Goal: Task Accomplishment & Management: Manage account settings

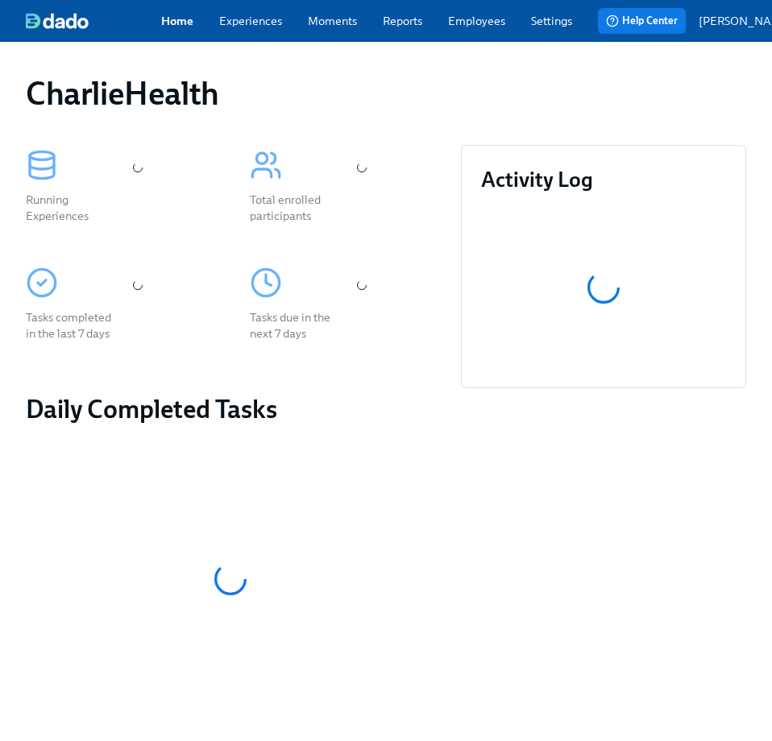
click at [462, 62] on div "CharlieHealth Running Experiences Total enrolled participants Tasks completed i…" at bounding box center [386, 592] width 772 height 1101
click at [475, 22] on link "Employees" at bounding box center [476, 21] width 57 height 16
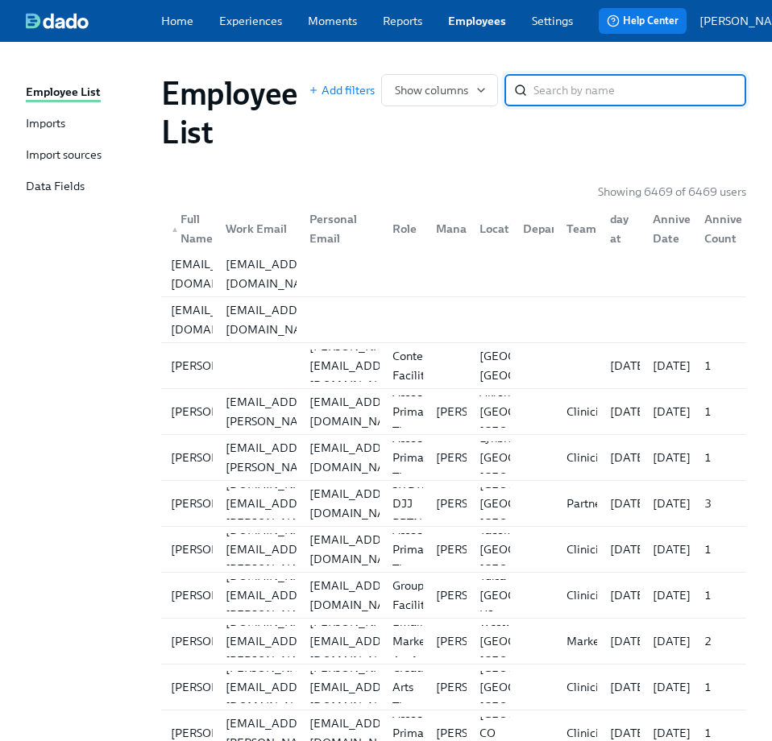
click at [568, 89] on input "search" at bounding box center [639, 90] width 213 height 32
type input "e"
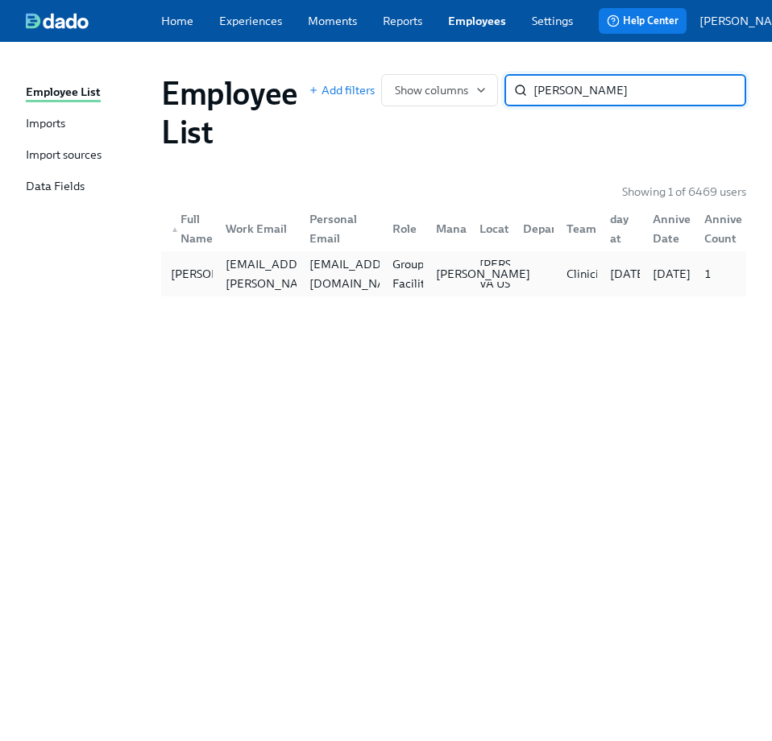
type input "lucas j"
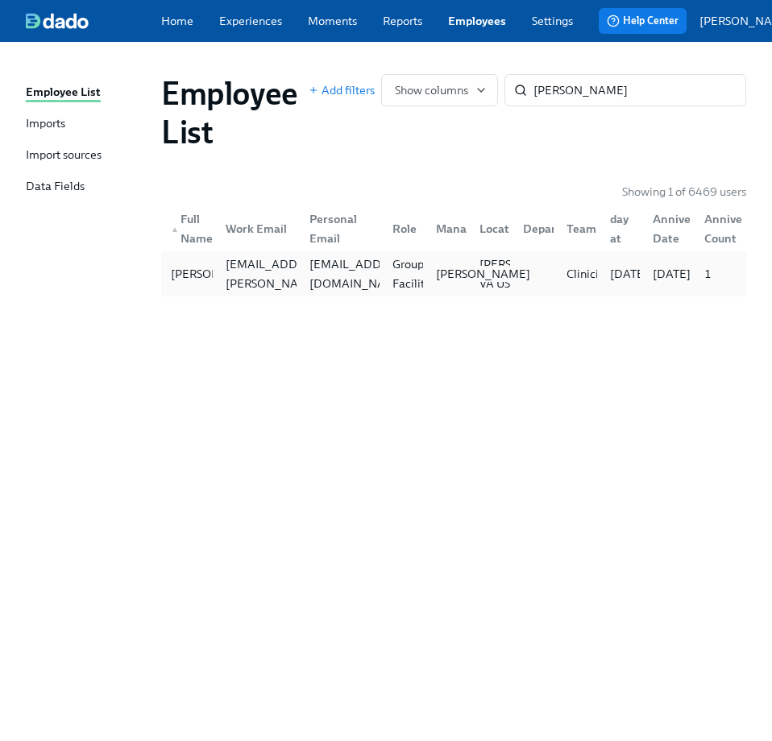
click at [424, 282] on div "Bria Brown" at bounding box center [445, 274] width 44 height 32
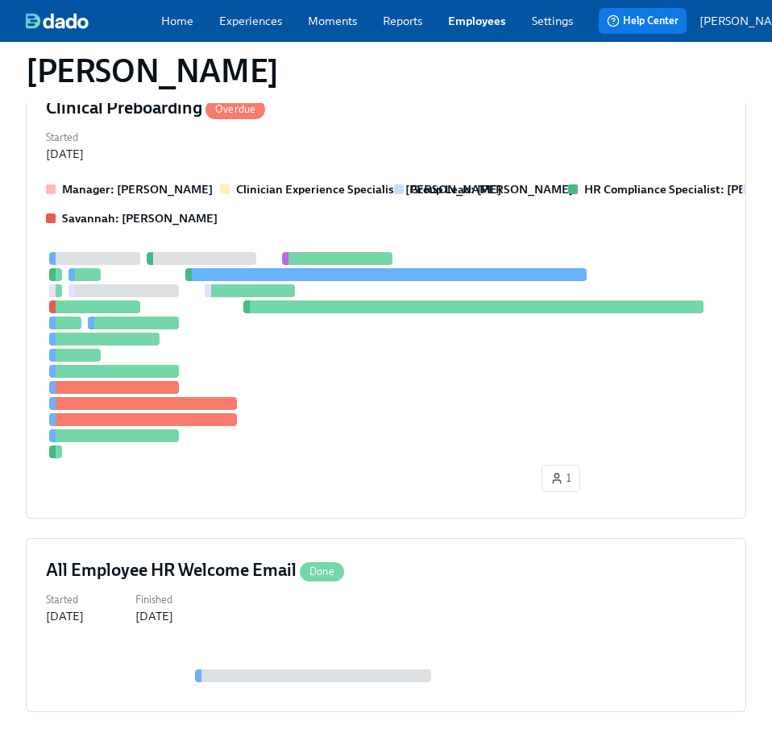
scroll to position [219, 0]
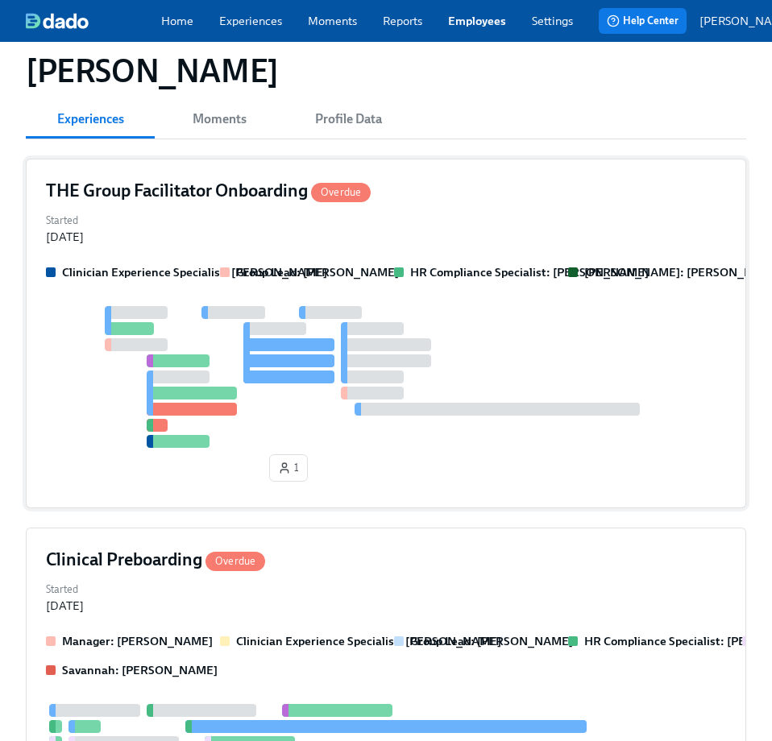
click at [437, 366] on div at bounding box center [386, 377] width 680 height 142
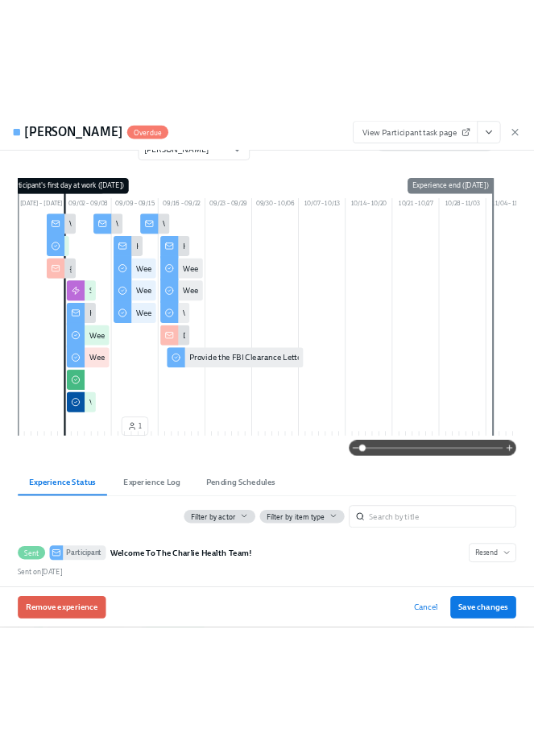
scroll to position [0, 0]
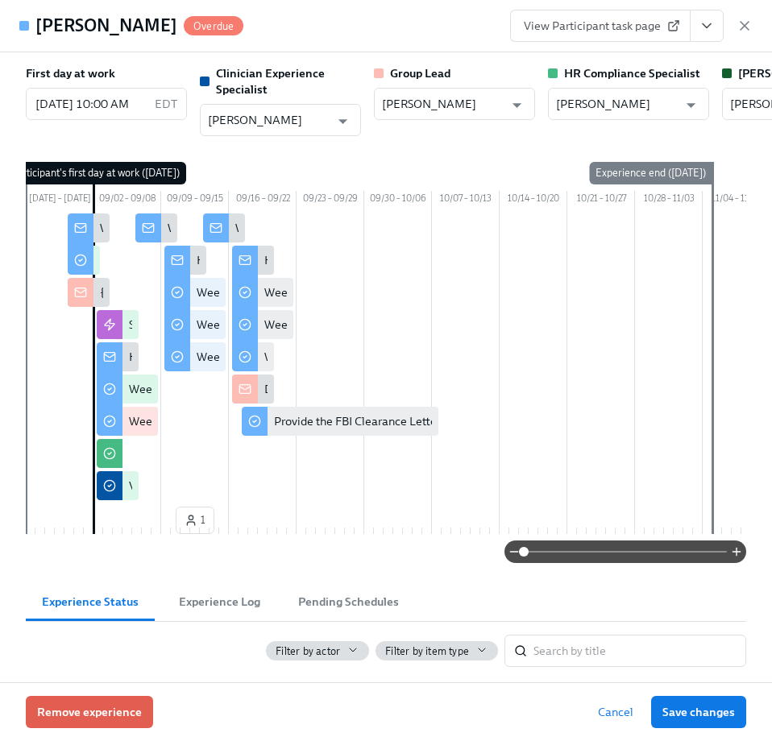
click at [568, 23] on icon "View task page" at bounding box center [707, 26] width 16 height 16
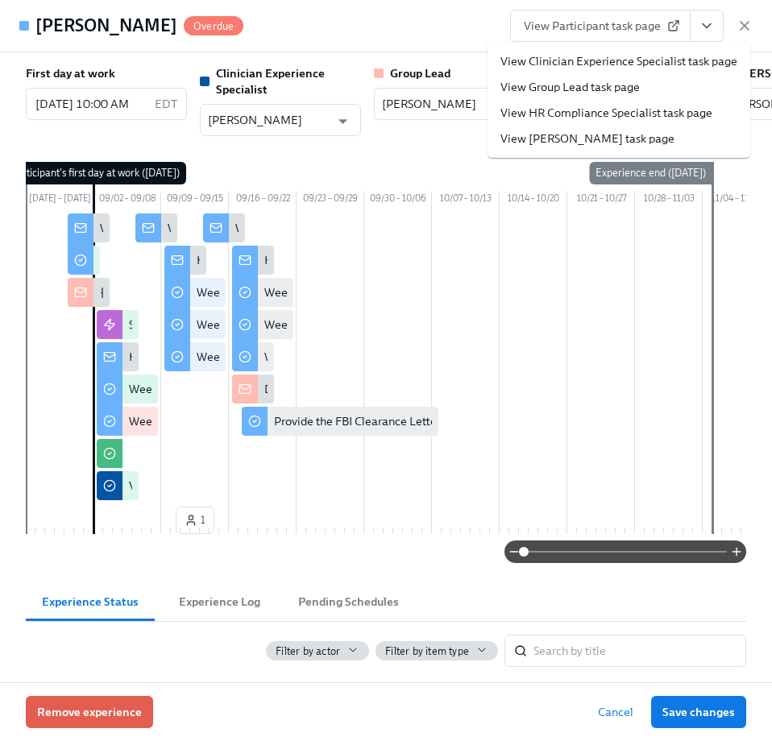
click at [568, 115] on link "View HR Compliance Specialist task page" at bounding box center [606, 113] width 212 height 16
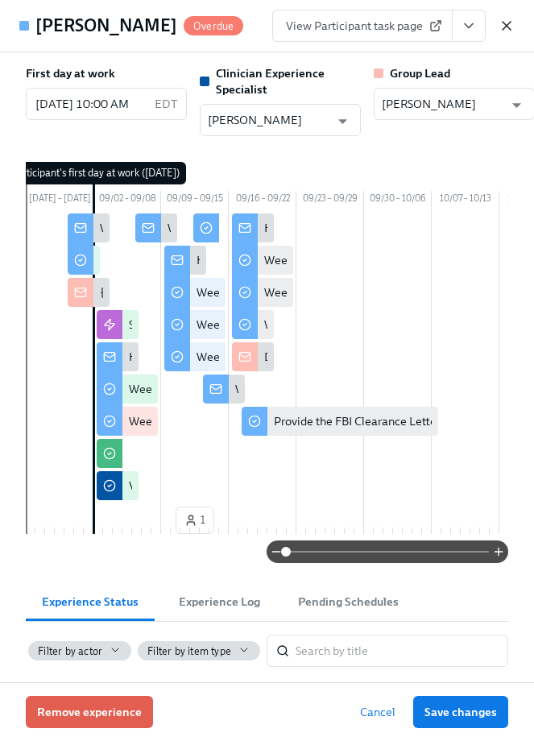
click at [507, 22] on icon "button" at bounding box center [507, 26] width 16 height 16
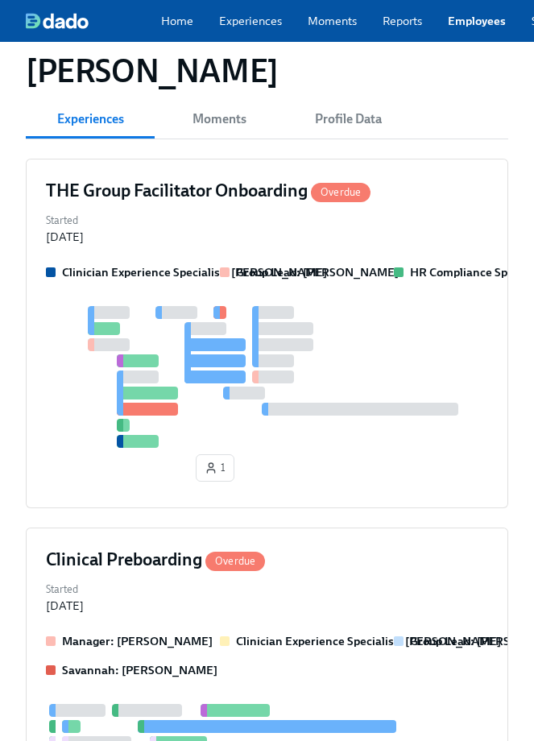
click at [474, 19] on link "Employees" at bounding box center [477, 21] width 58 height 16
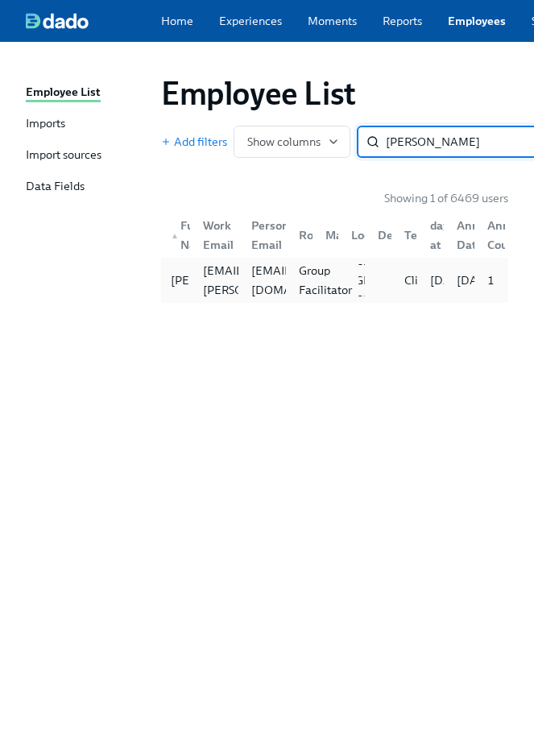
type input "angela jack"
click at [297, 291] on div "Group Facilitator" at bounding box center [326, 280] width 66 height 39
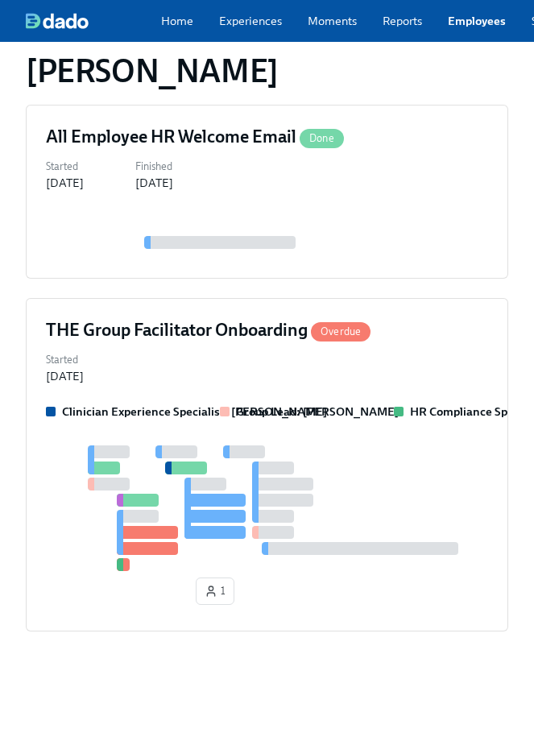
scroll to position [781, 0]
click at [268, 510] on div at bounding box center [273, 516] width 42 height 13
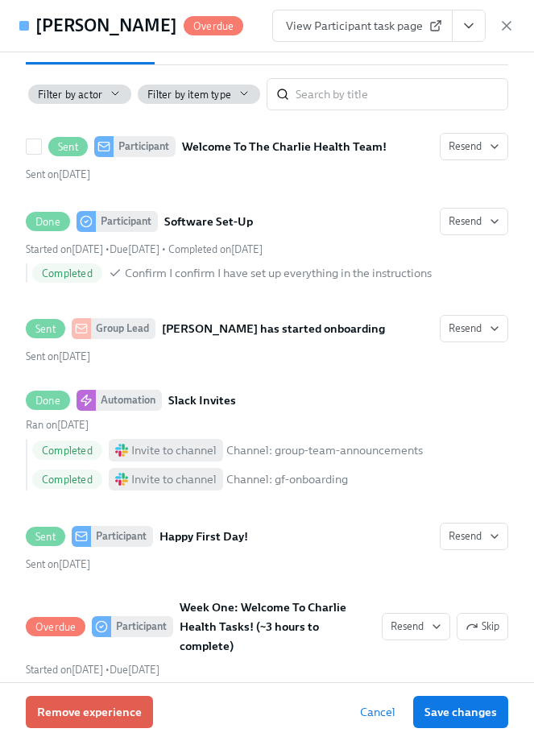
scroll to position [0, 0]
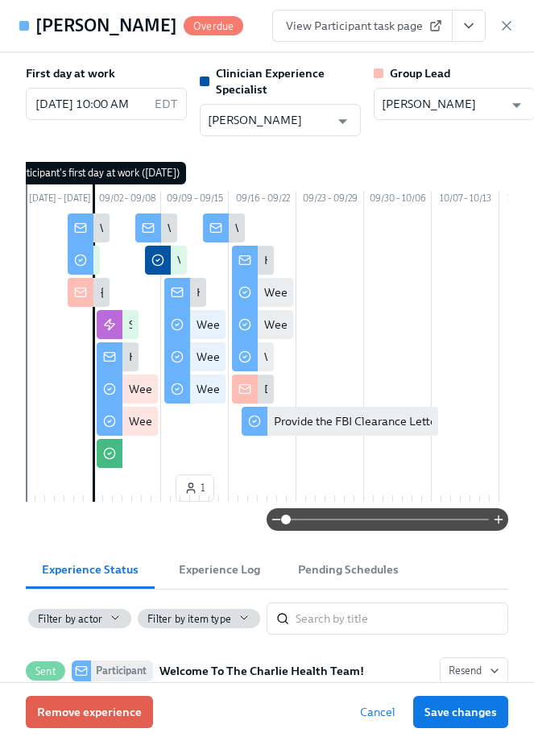
click at [472, 15] on button "View task page" at bounding box center [469, 26] width 34 height 32
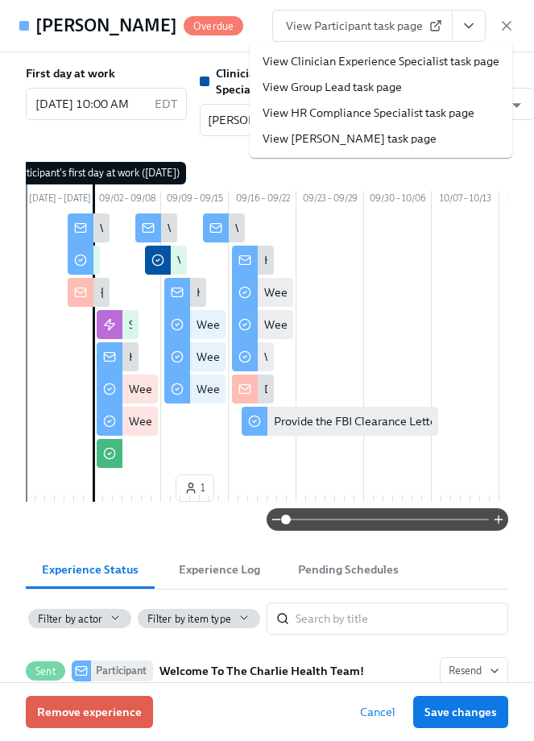
click at [407, 107] on link "View HR Compliance Specialist task page" at bounding box center [369, 113] width 212 height 16
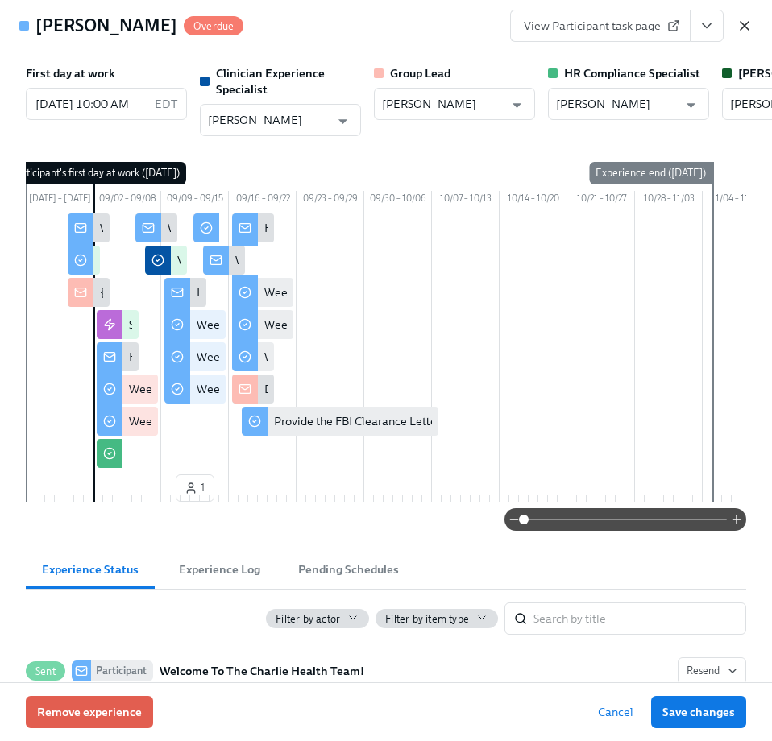
click at [568, 26] on icon "button" at bounding box center [744, 26] width 16 height 16
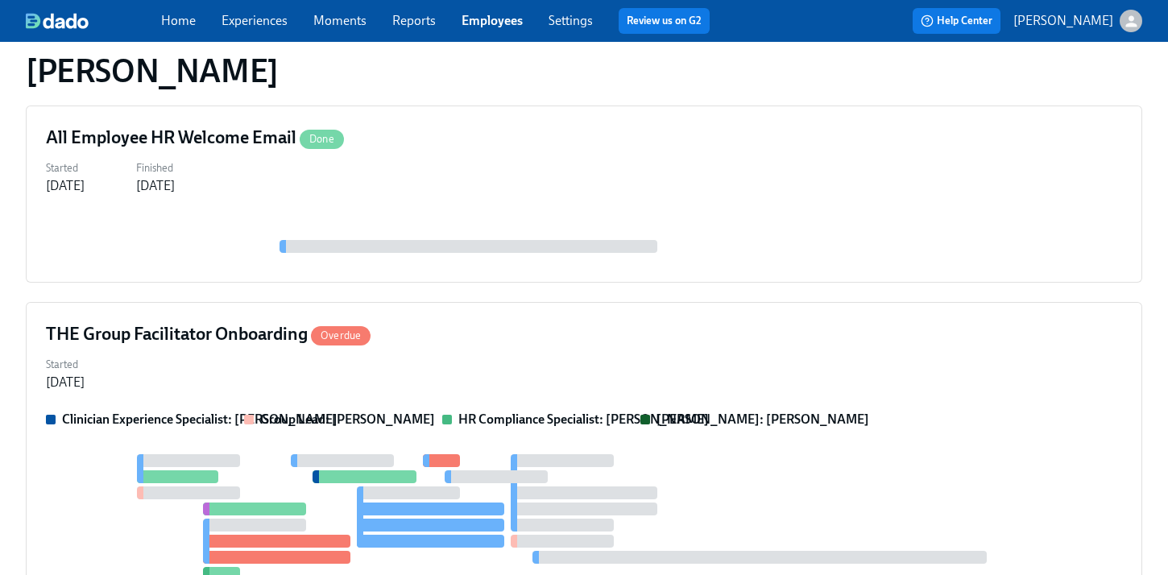
scroll to position [691, 0]
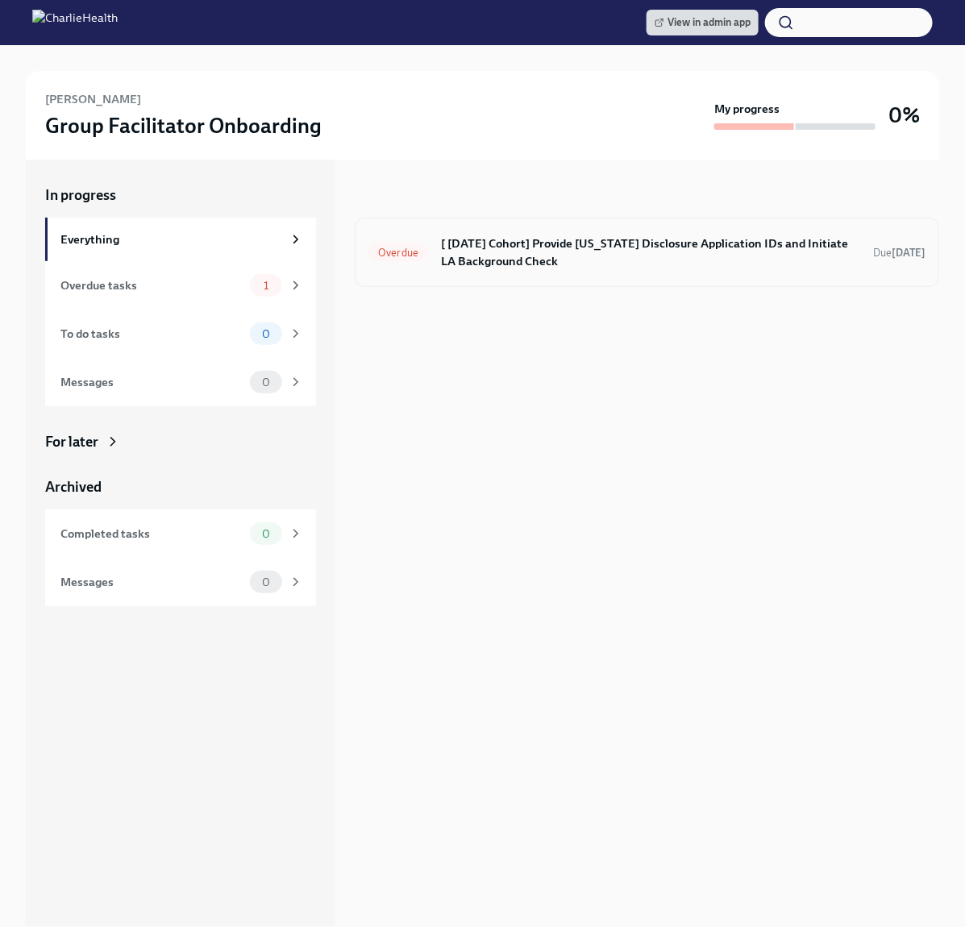
click at [493, 268] on h6 "[ [DATE] Cohort] Provide [US_STATE] Disclosure Application IDs and Initiate LA …" at bounding box center [650, 251] width 419 height 35
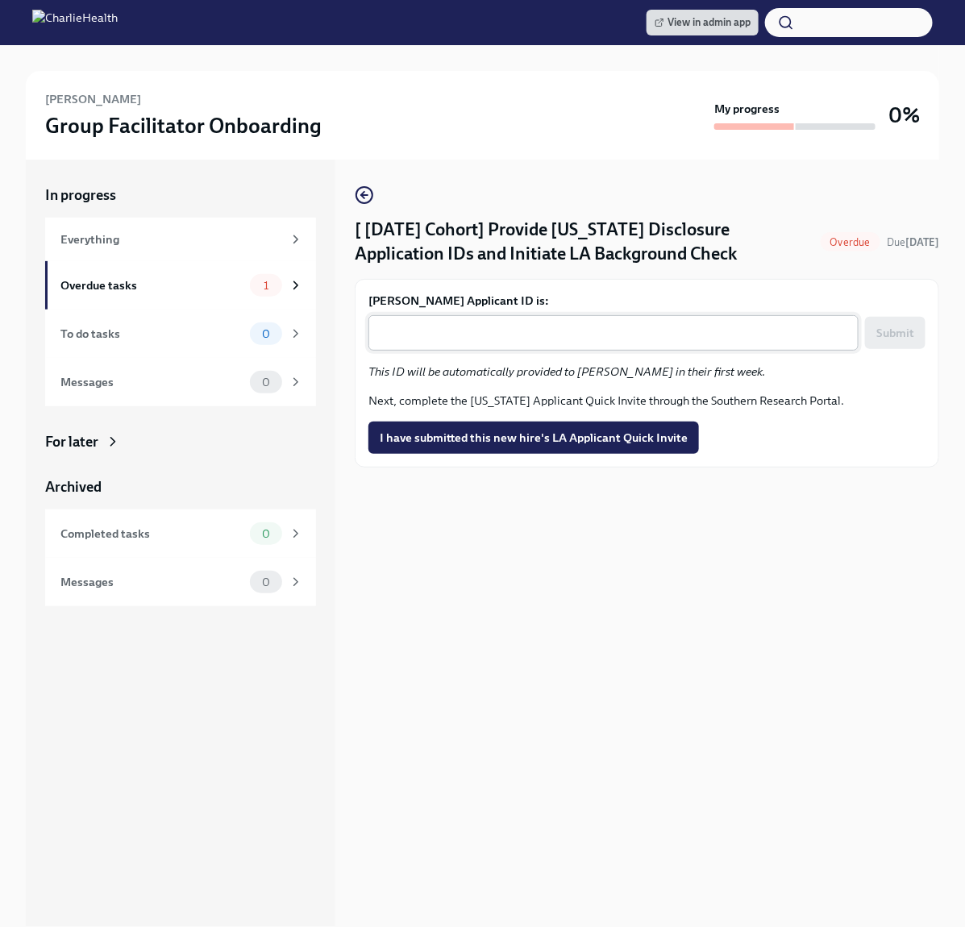
click at [466, 342] on textarea "[PERSON_NAME] Applicant ID is:" at bounding box center [613, 332] width 471 height 19
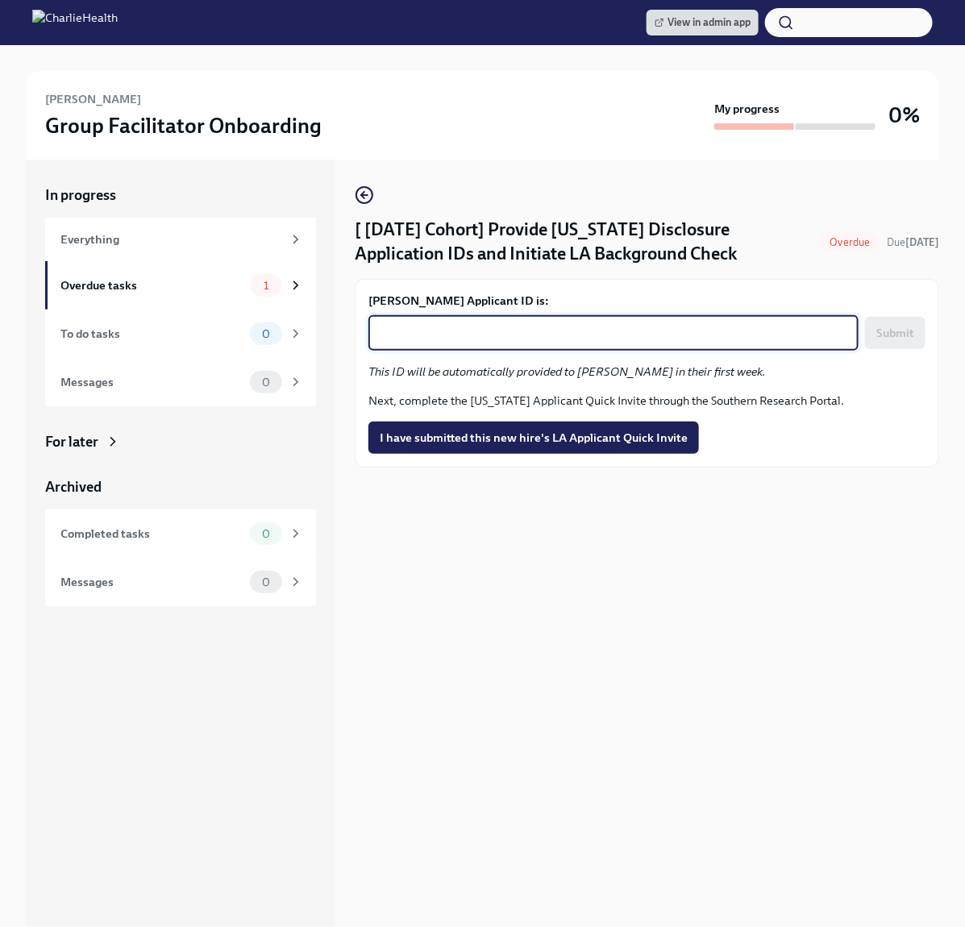
paste textarea "1249452"
type textarea "1249452"
click at [900, 341] on span "Submit" at bounding box center [895, 333] width 38 height 16
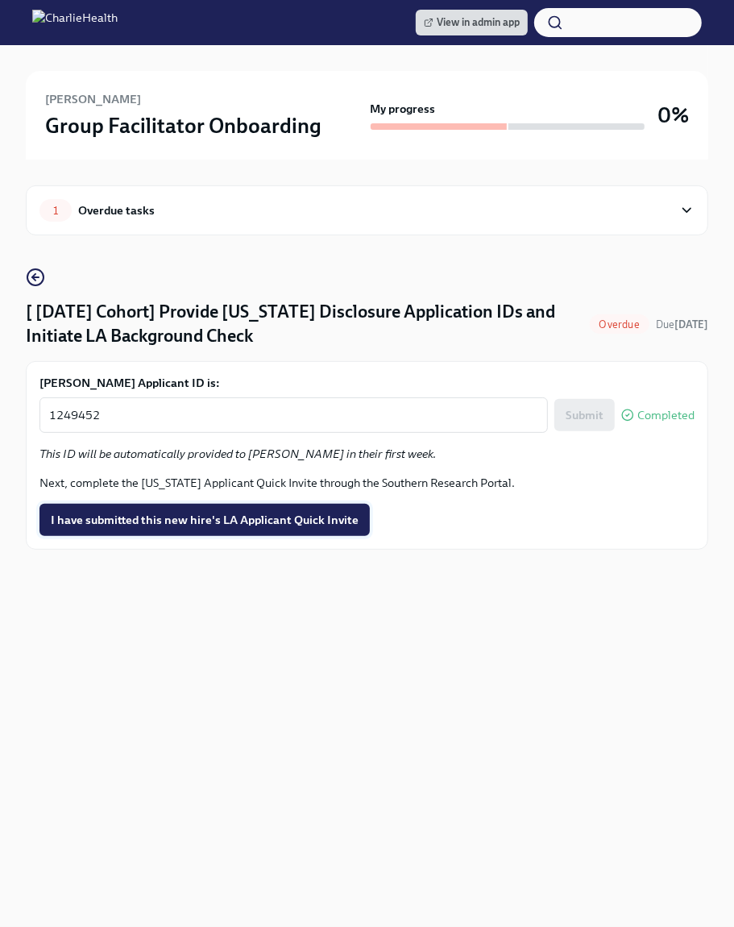
click at [173, 525] on span "I have submitted this new hire's LA Applicant Quick Invite" at bounding box center [205, 520] width 308 height 16
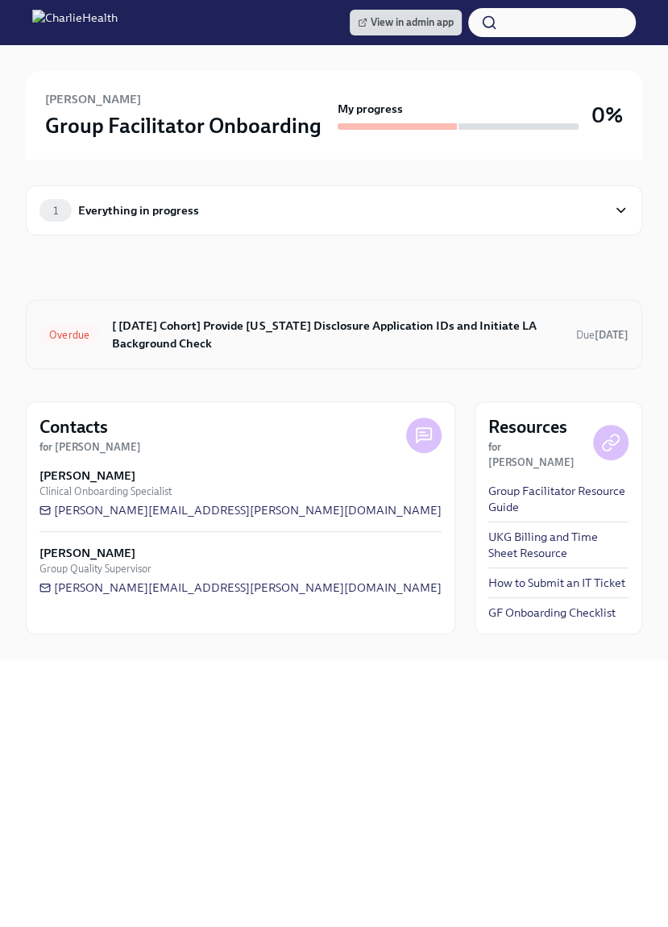
click at [353, 318] on h6 "[ [DATE] Cohort] Provide [US_STATE] Disclosure Application IDs and Initiate LA …" at bounding box center [337, 334] width 451 height 35
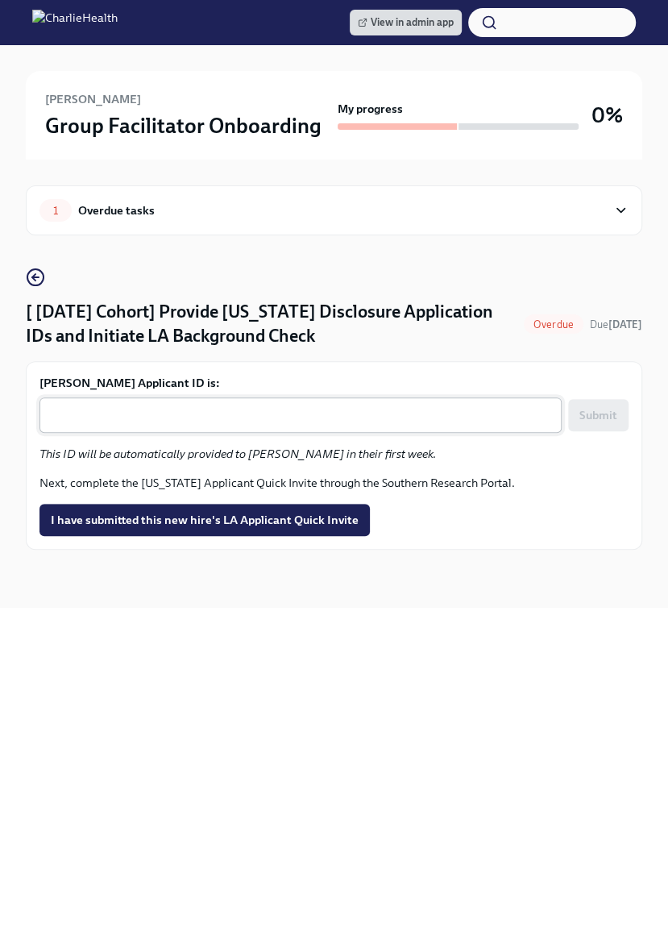
click at [198, 423] on textarea "Angela Jackson's Applicant ID is:" at bounding box center [300, 414] width 503 height 19
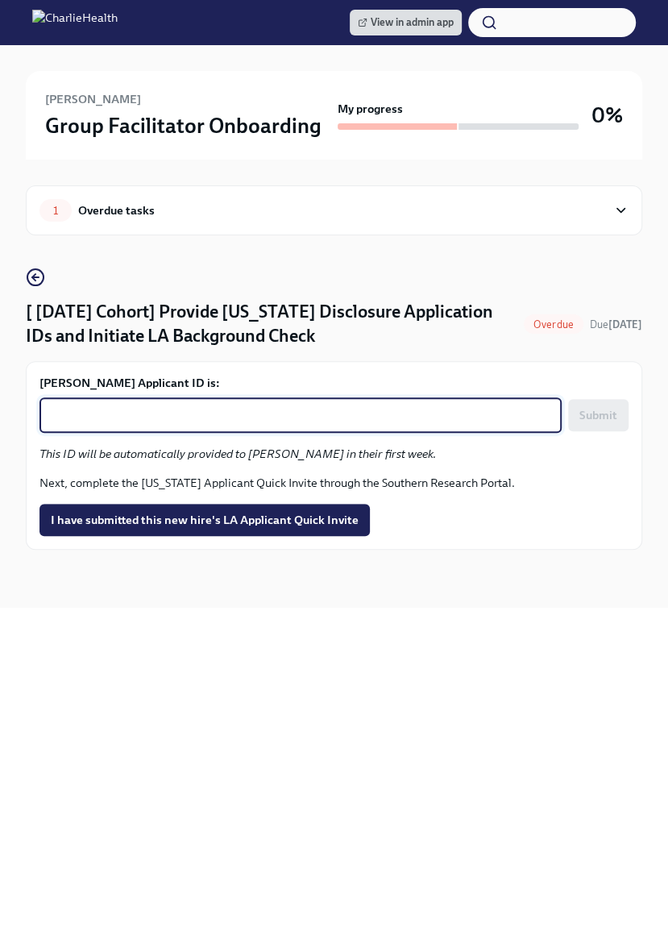
paste textarea "1249457"
type textarea "1249457"
click at [608, 425] on button "Submit" at bounding box center [598, 415] width 60 height 32
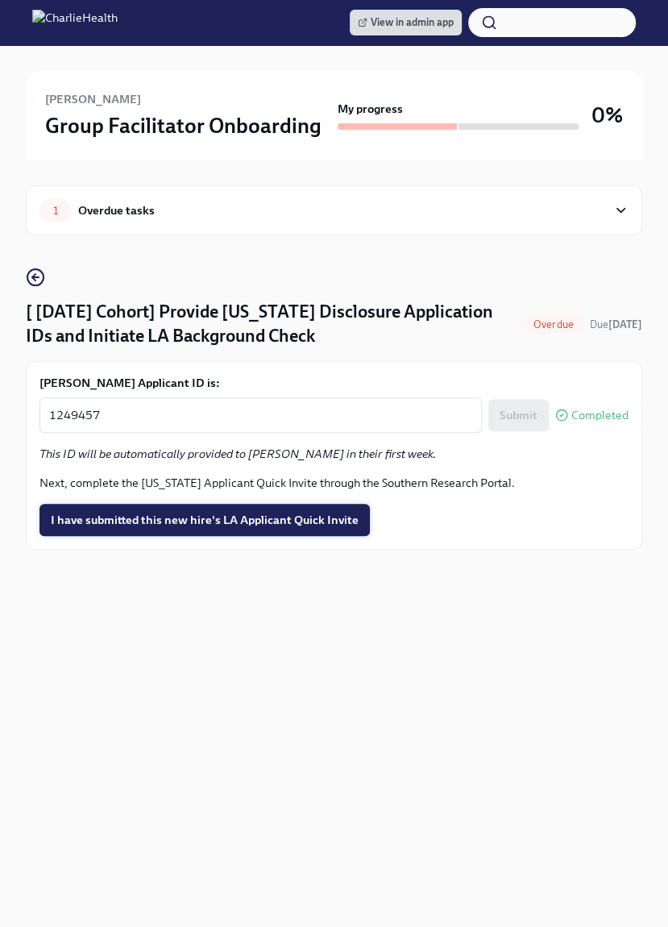
click at [244, 525] on span "I have submitted this new hire's LA Applicant Quick Invite" at bounding box center [205, 520] width 308 height 16
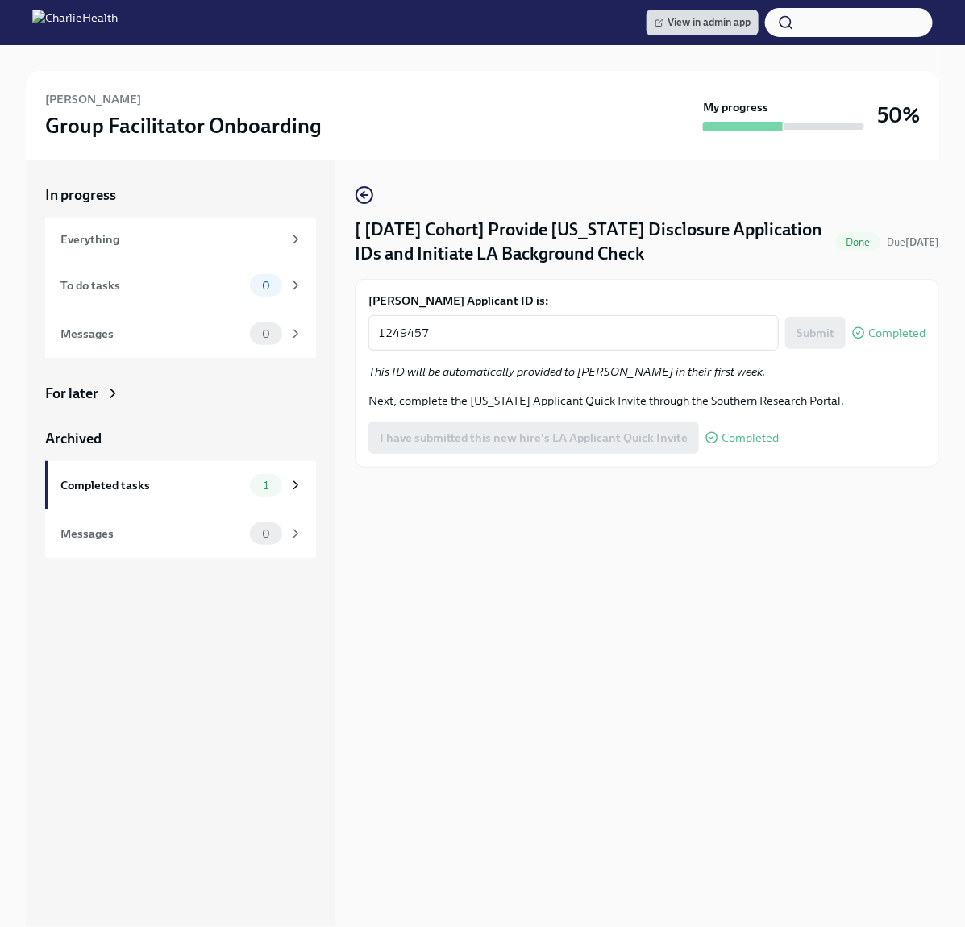
click at [541, 595] on div "[ Sep 2nd Cohort] Provide Utah Disclosure Application IDs and Initiate LA Backg…" at bounding box center [647, 543] width 584 height 767
click at [667, 14] on link "View in admin app" at bounding box center [702, 23] width 112 height 26
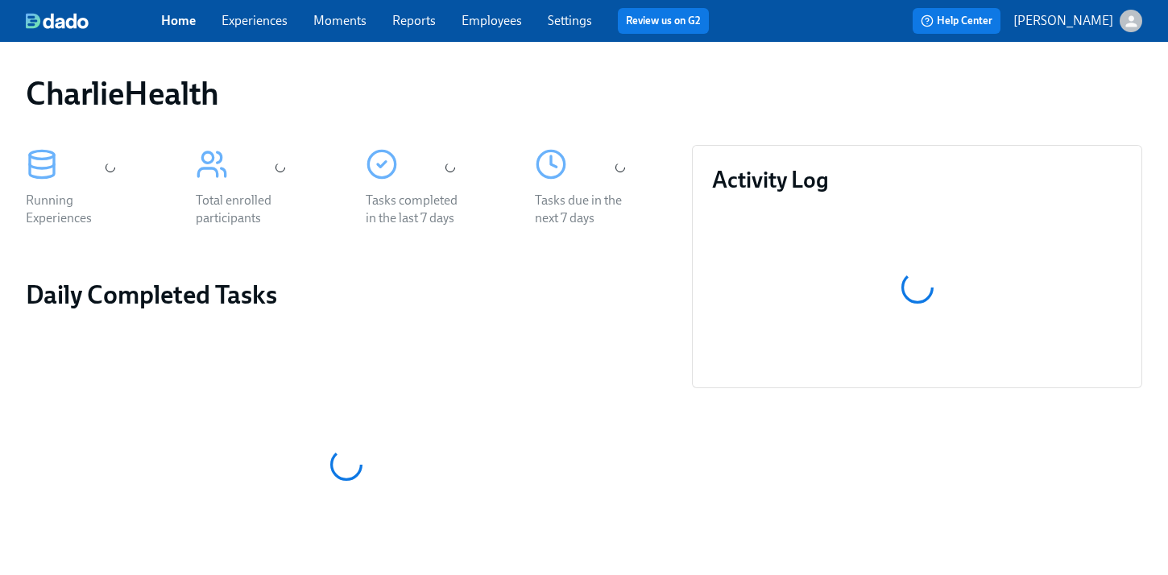
click at [490, 31] on div "Home Experiences Moments Reports Employees Settings Review us on G2" at bounding box center [441, 21] width 561 height 26
click at [474, 12] on span "Employees" at bounding box center [492, 21] width 60 height 18
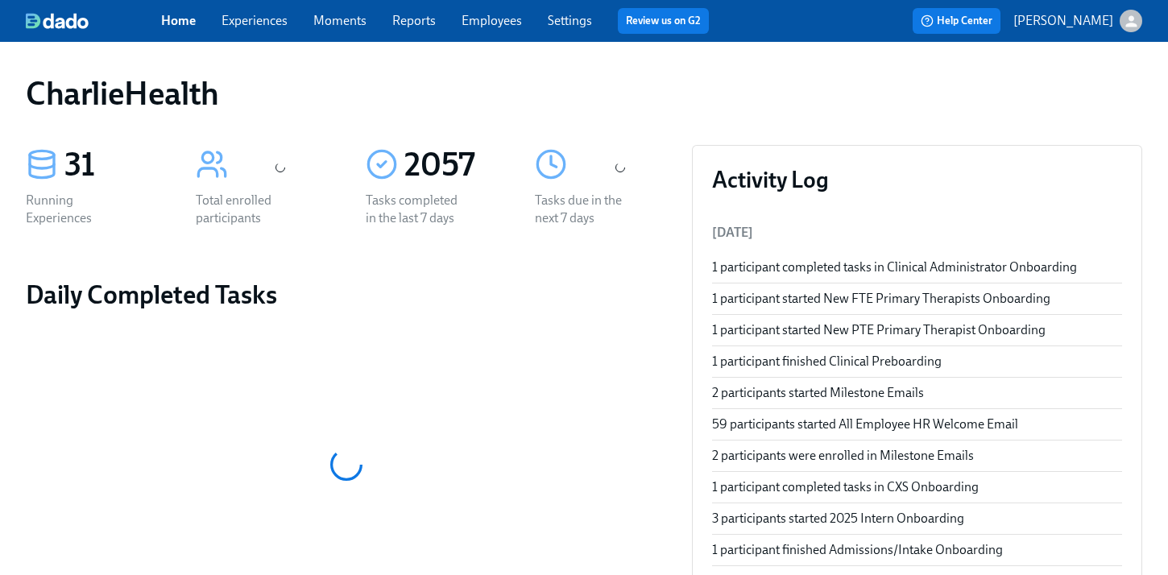
click at [510, 31] on div "Home Experiences Moments Reports Employees Settings Review us on G2" at bounding box center [441, 21] width 561 height 26
click at [505, 23] on link "Employees" at bounding box center [492, 20] width 60 height 15
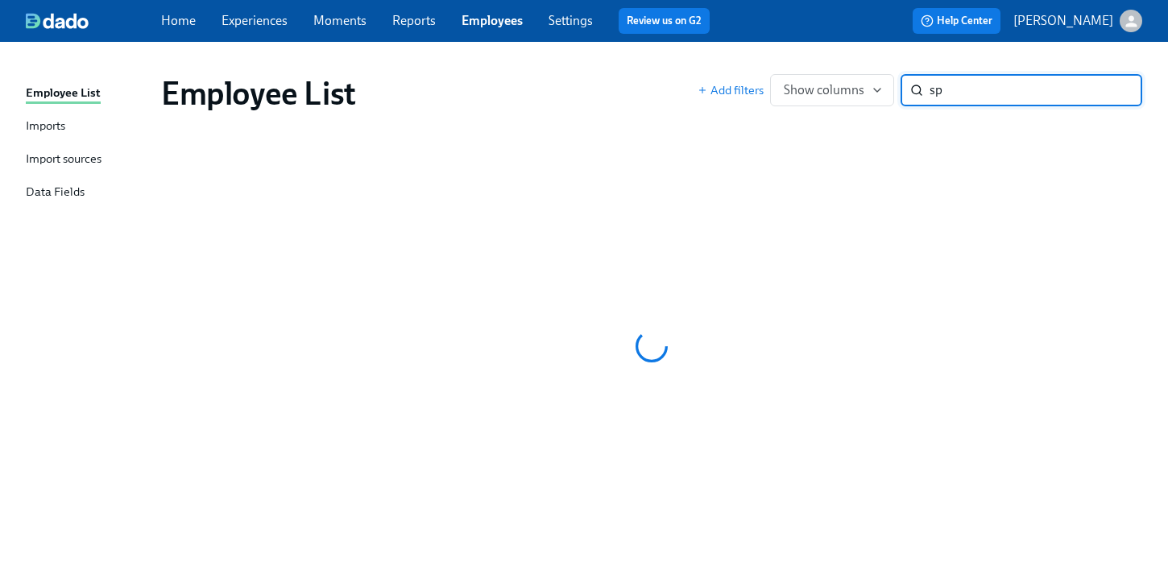
type input "s"
type input "w"
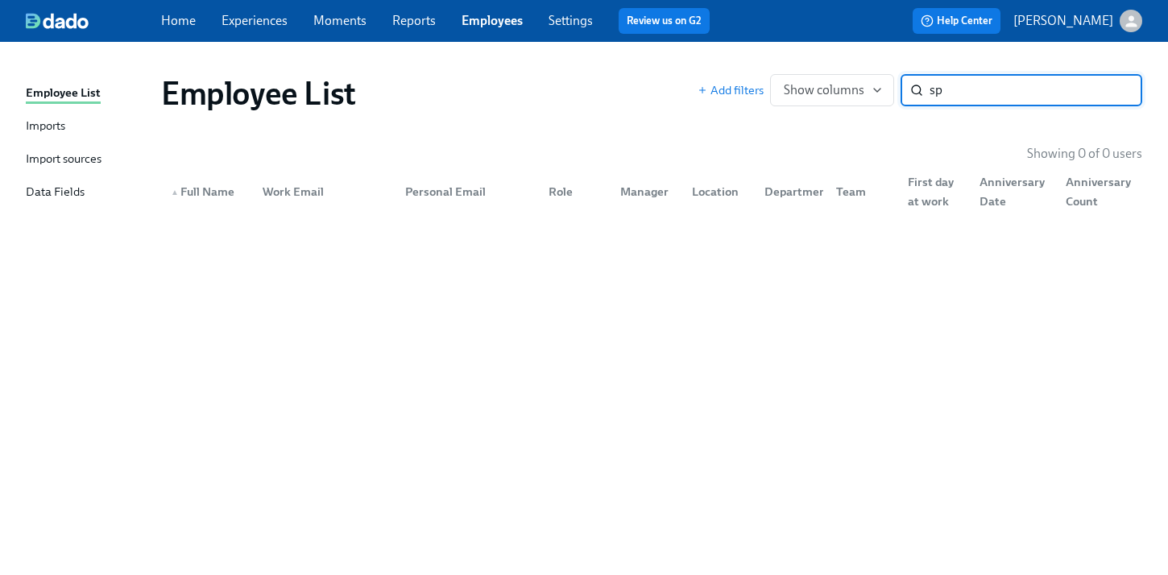
type input "sp\"
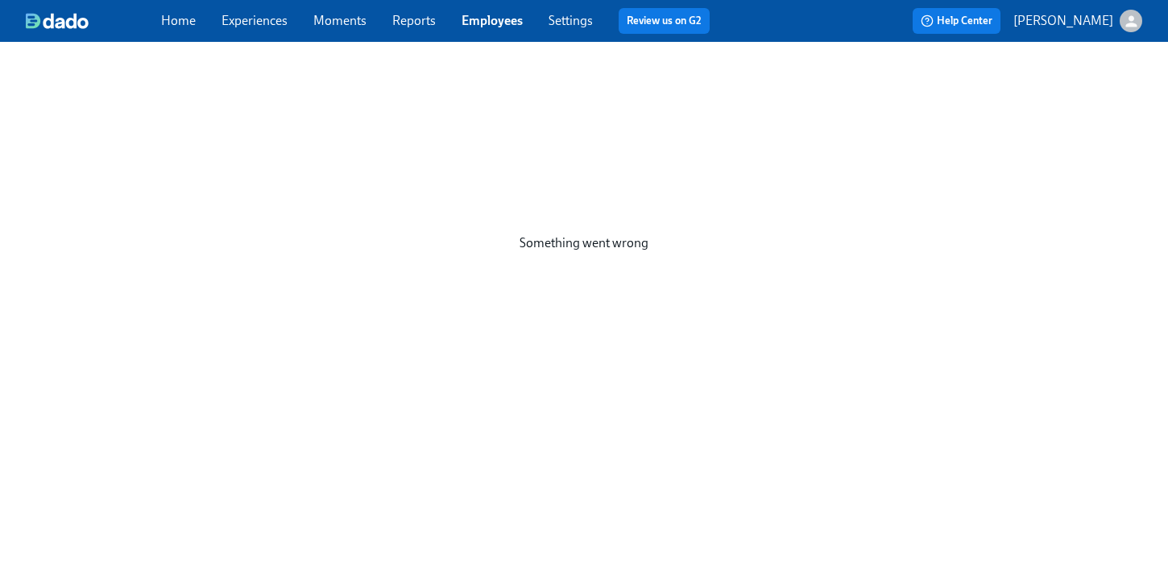
click at [488, 15] on link "Employees" at bounding box center [492, 20] width 61 height 15
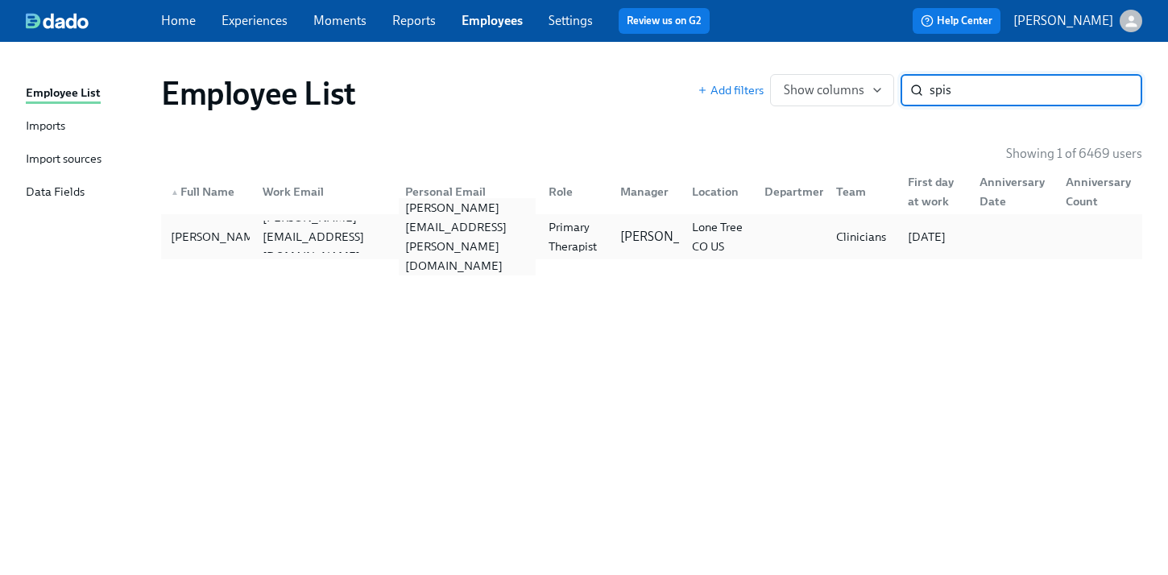
type input "spis"
click at [462, 240] on div "[PERSON_NAME][EMAIL_ADDRESS][PERSON_NAME][DOMAIN_NAME]" at bounding box center [467, 236] width 137 height 77
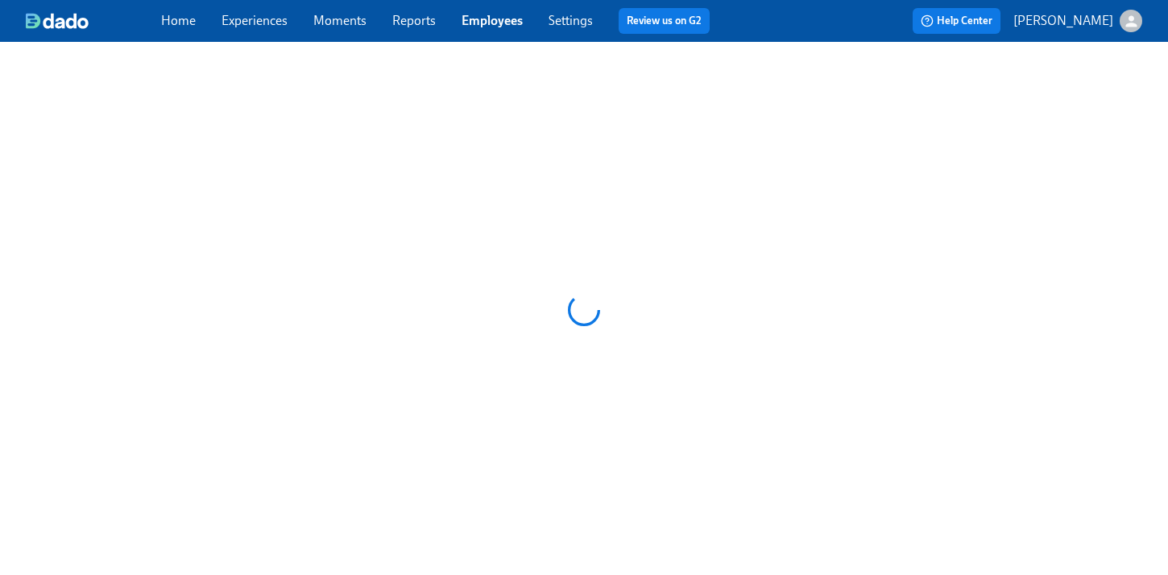
click at [462, 240] on div at bounding box center [584, 310] width 1168 height 537
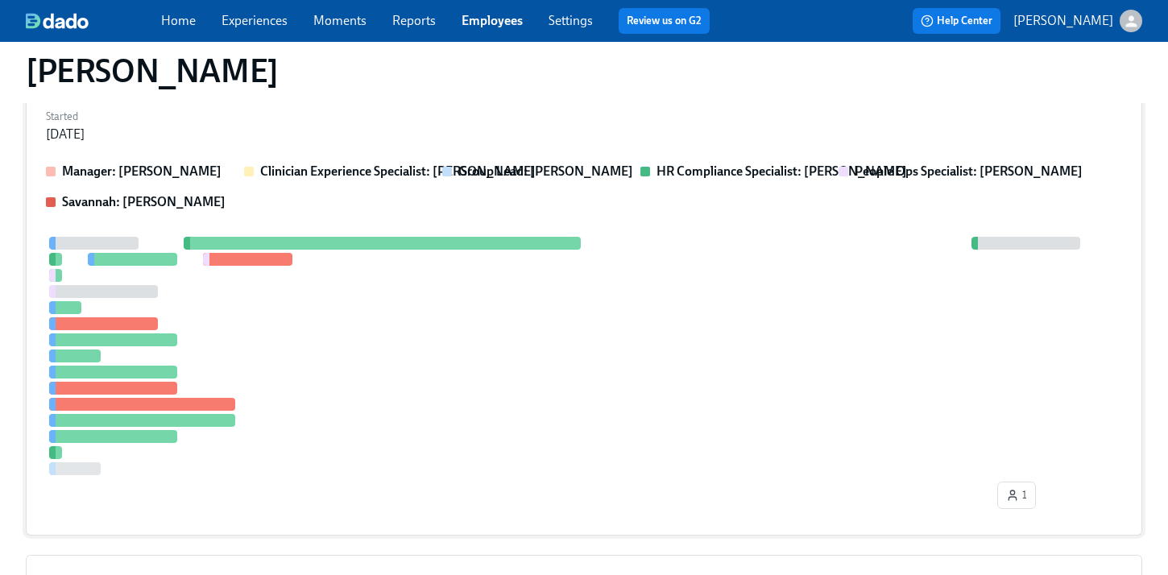
click at [567, 288] on div at bounding box center [584, 356] width 1077 height 239
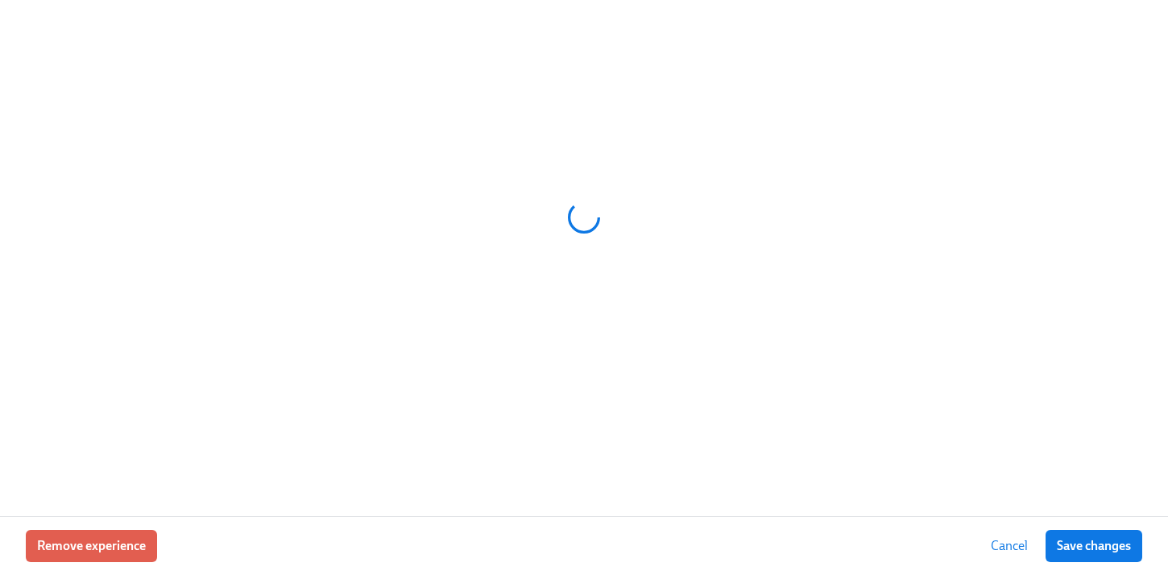
scroll to position [242, 0]
click at [567, 288] on div at bounding box center [584, 217] width 1117 height 403
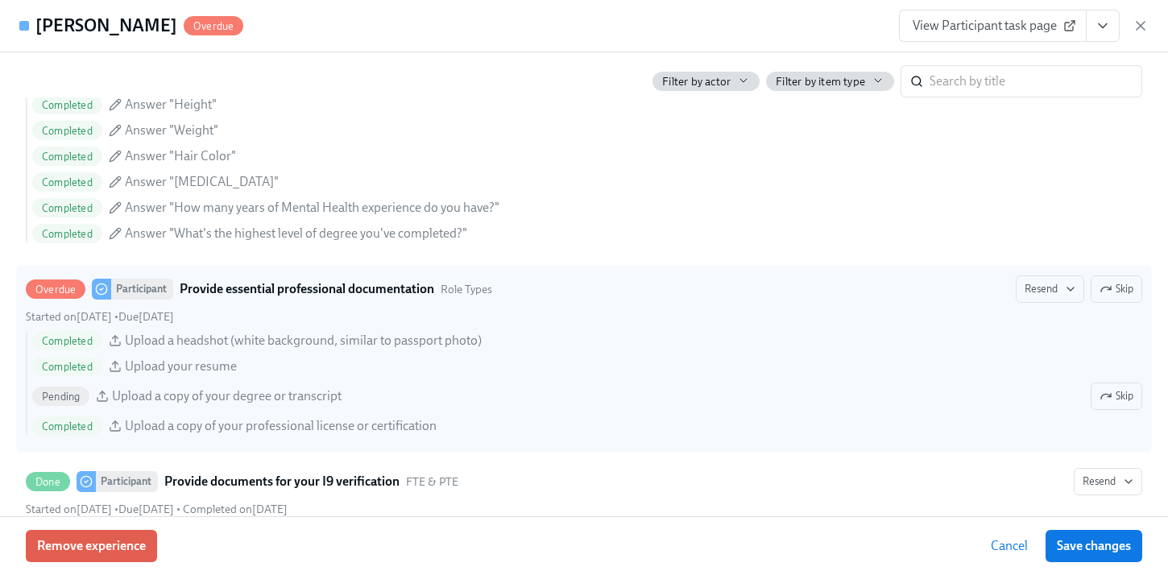
scroll to position [1536, 0]
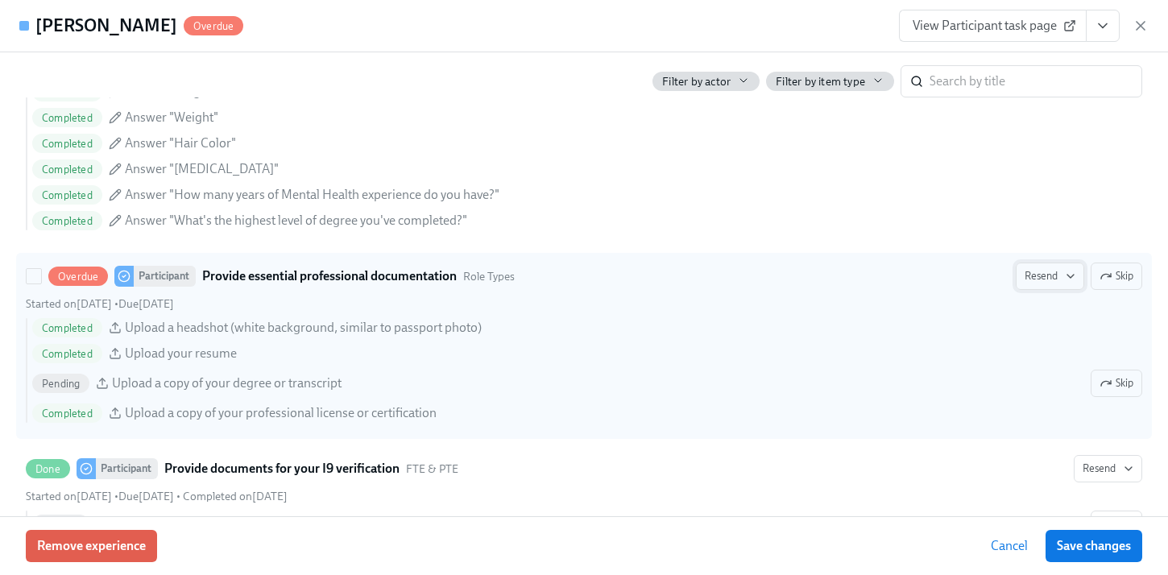
click at [1051, 273] on span "Resend" at bounding box center [1050, 276] width 51 height 16
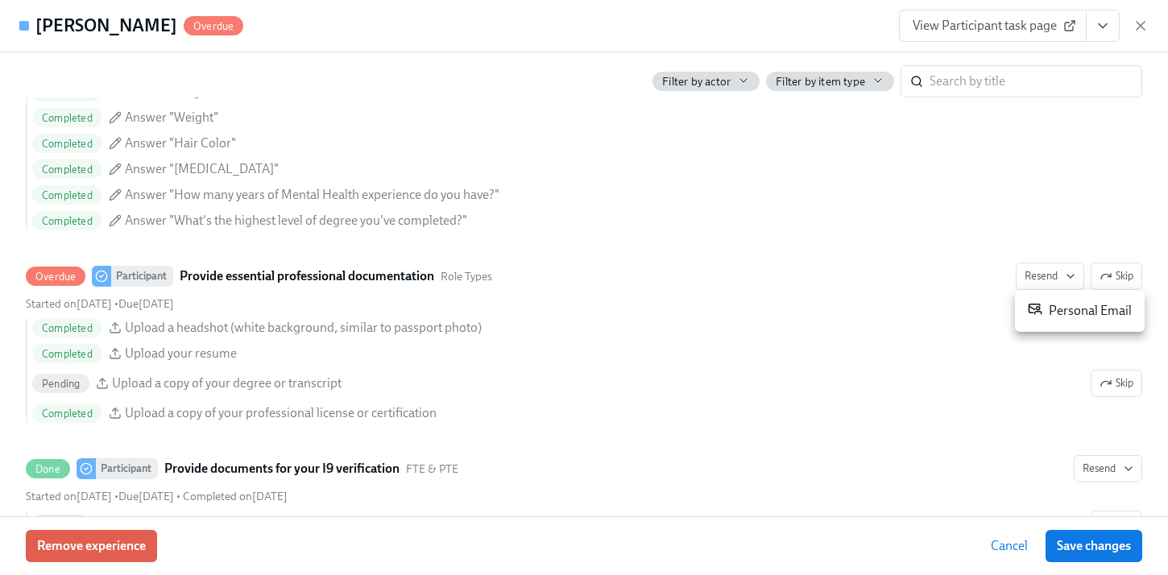
click at [1064, 317] on div "Personal Email" at bounding box center [1080, 310] width 104 height 19
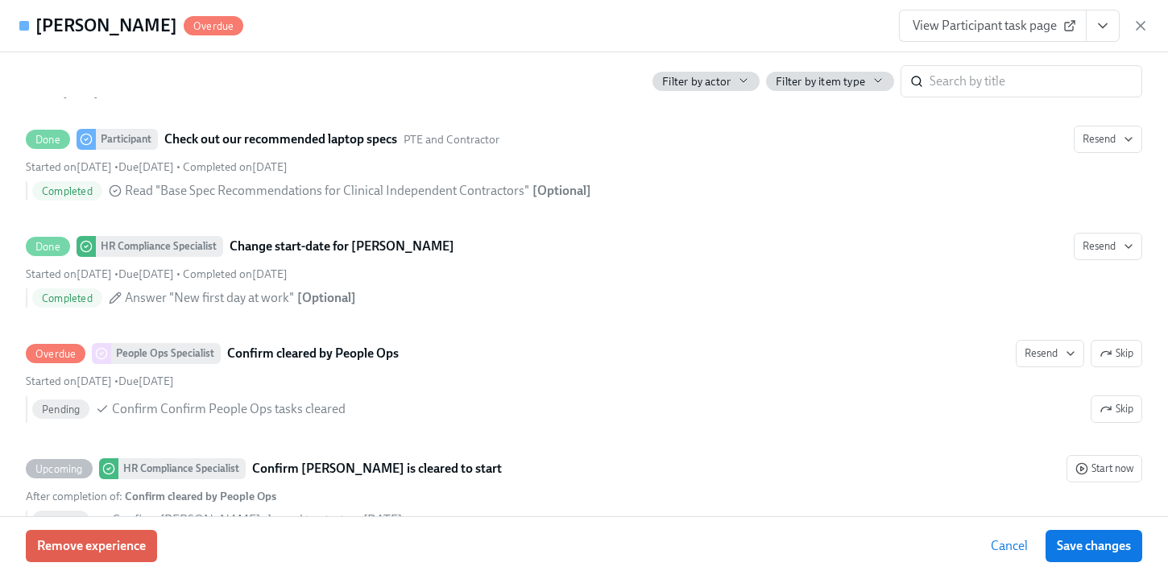
scroll to position [2230, 0]
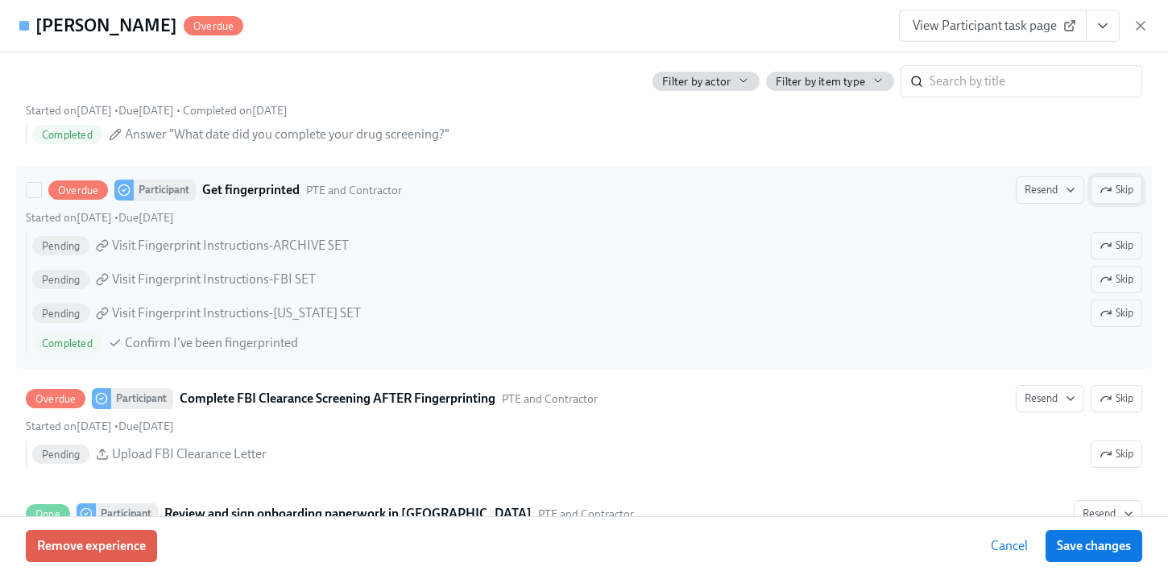
click at [1114, 189] on span "Skip" at bounding box center [1117, 190] width 34 height 16
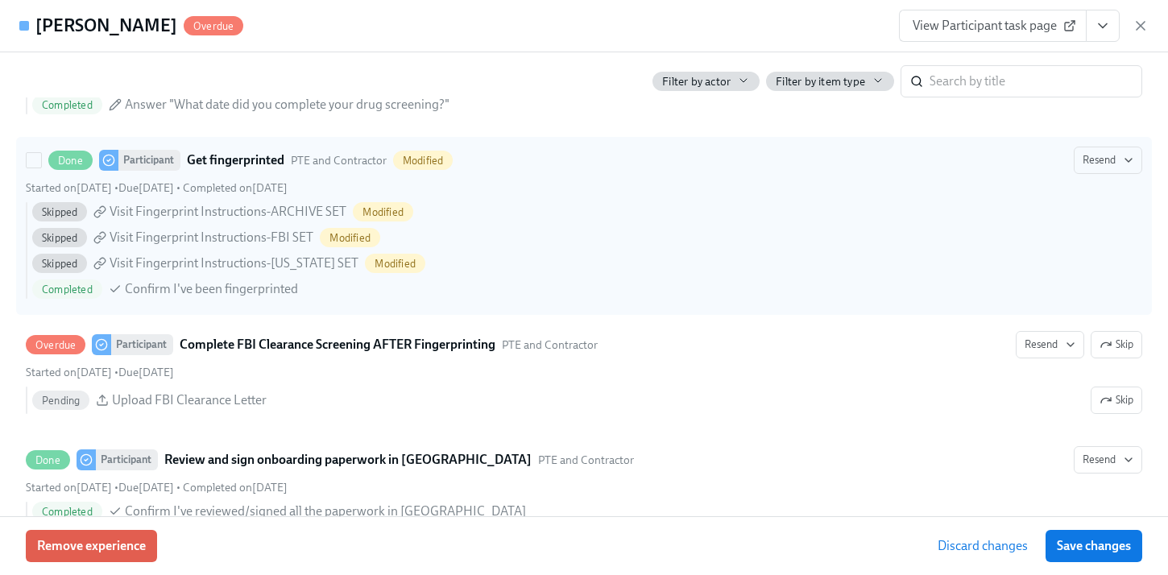
scroll to position [2260, 0]
